Goal: Information Seeking & Learning: Learn about a topic

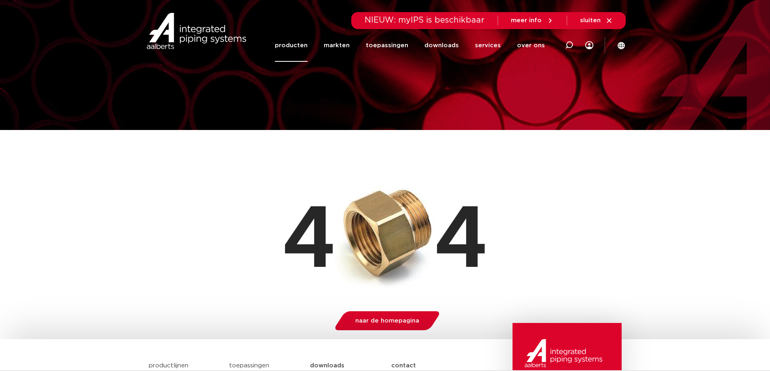
click at [288, 45] on link "producten" at bounding box center [291, 45] width 33 height 33
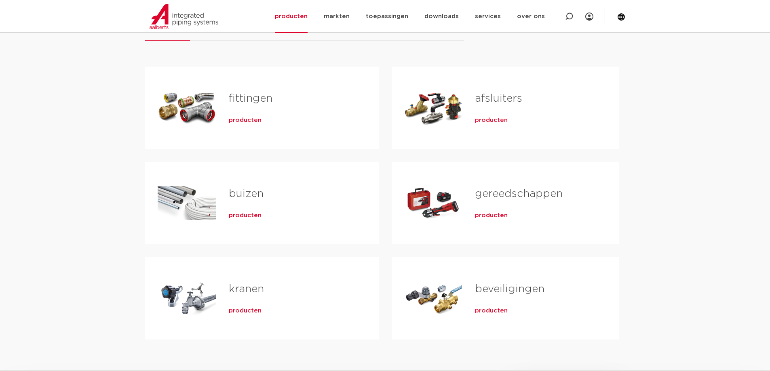
scroll to position [135, 0]
click at [248, 121] on span "producten" at bounding box center [245, 121] width 33 height 8
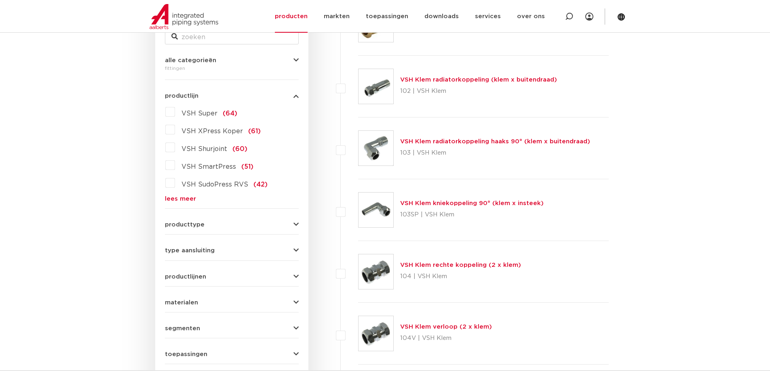
scroll to position [202, 0]
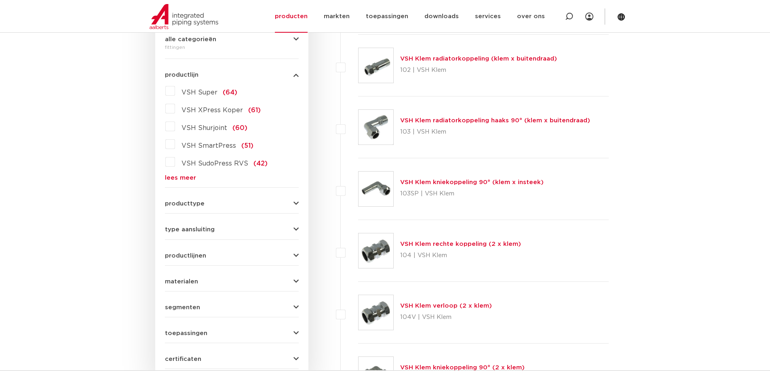
click at [181, 176] on link "lees meer" at bounding box center [232, 178] width 134 height 6
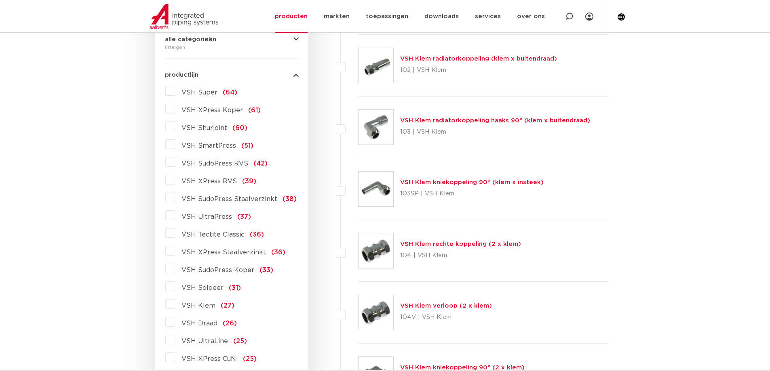
click at [175, 182] on label "VSH XPress RVS (39)" at bounding box center [215, 179] width 81 height 13
click at [0, 0] on input "VSH XPress RVS (39)" at bounding box center [0, 0] width 0 height 0
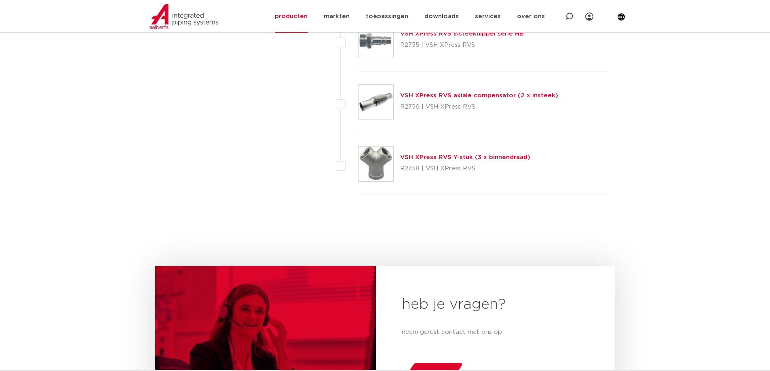
scroll to position [2424, 0]
